Goal: Navigation & Orientation: Find specific page/section

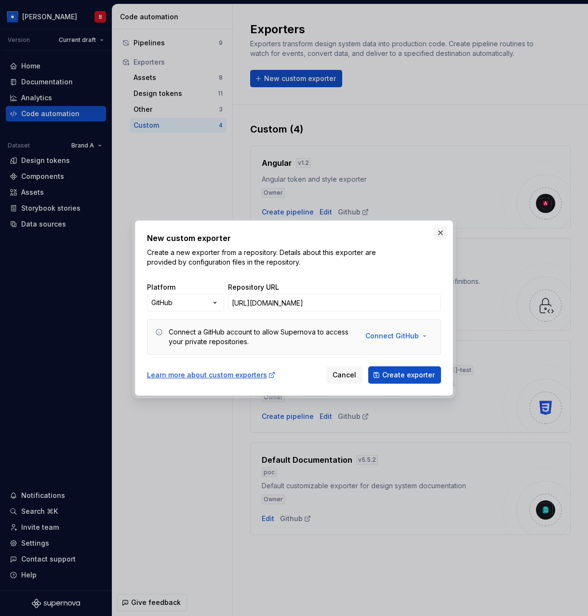
click at [441, 233] on button "button" at bounding box center [441, 233] width 14 height 14
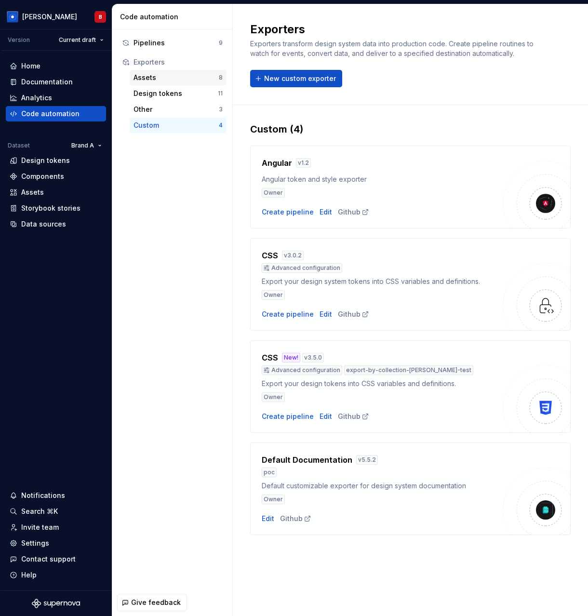
click at [178, 71] on div "Assets 8" at bounding box center [178, 77] width 97 height 15
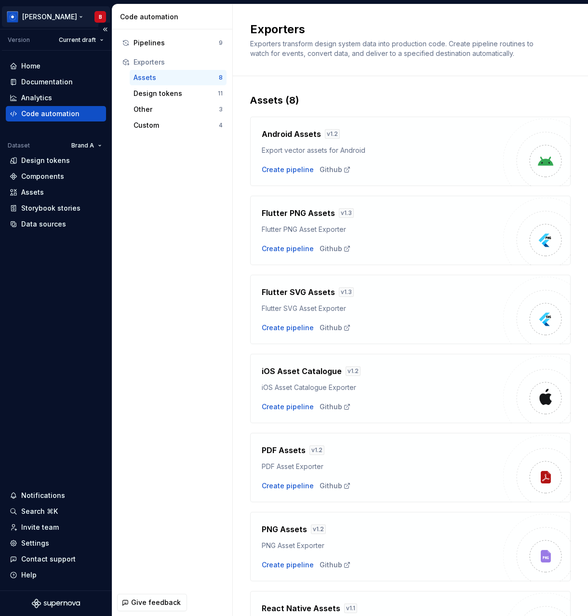
click at [52, 12] on html "[PERSON_NAME] Version Current draft Home Documentation Analytics Code automatio…" at bounding box center [294, 308] width 588 height 616
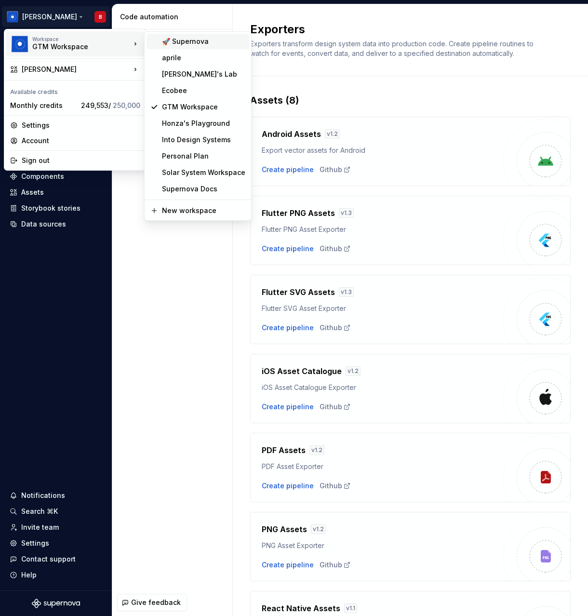
click at [180, 41] on div "🚀 Supernova" at bounding box center [203, 42] width 83 height 10
